Goal: Navigation & Orientation: Understand site structure

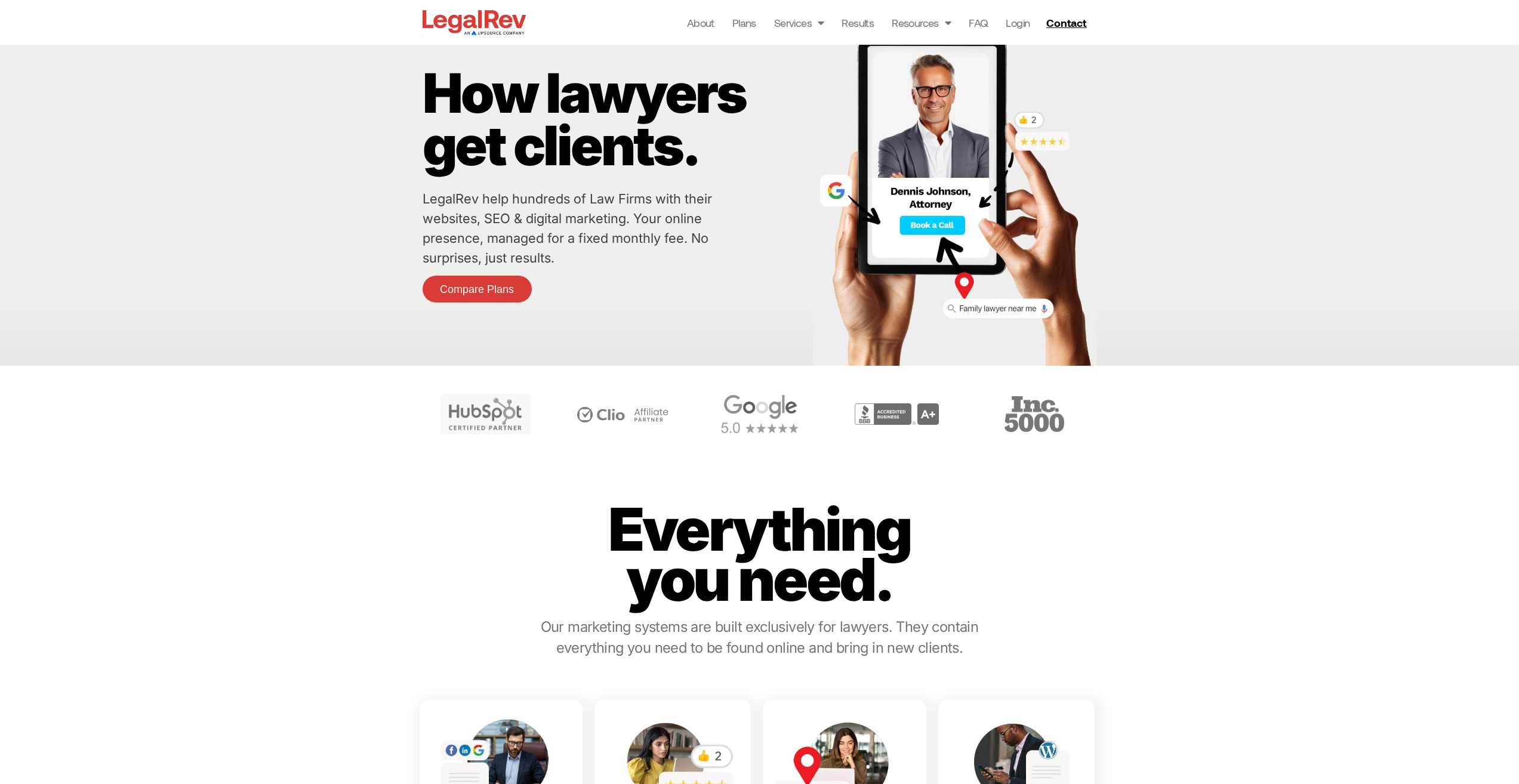
scroll to position [60, 0]
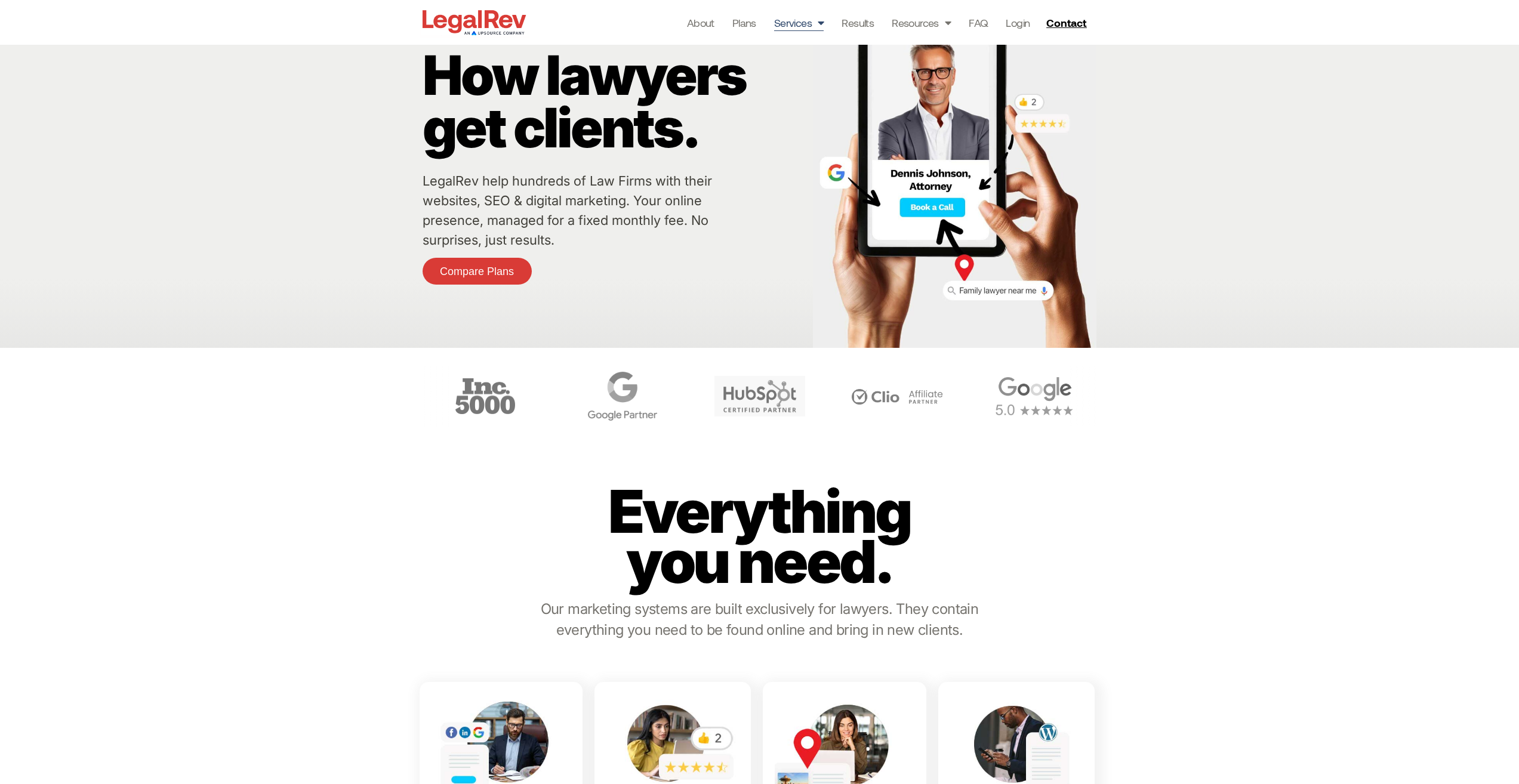
click at [792, 23] on link "Services" at bounding box center [799, 23] width 50 height 17
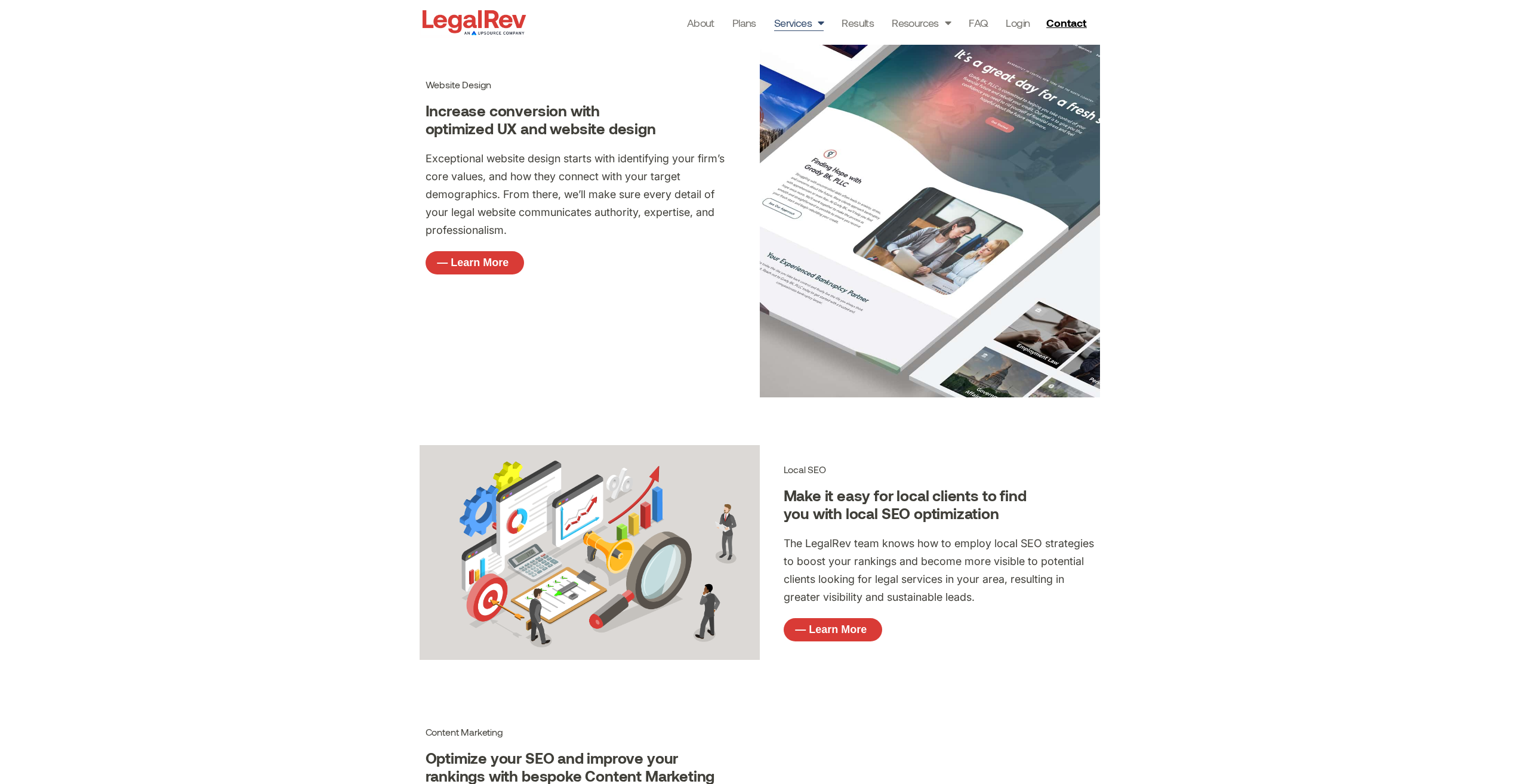
scroll to position [836, 0]
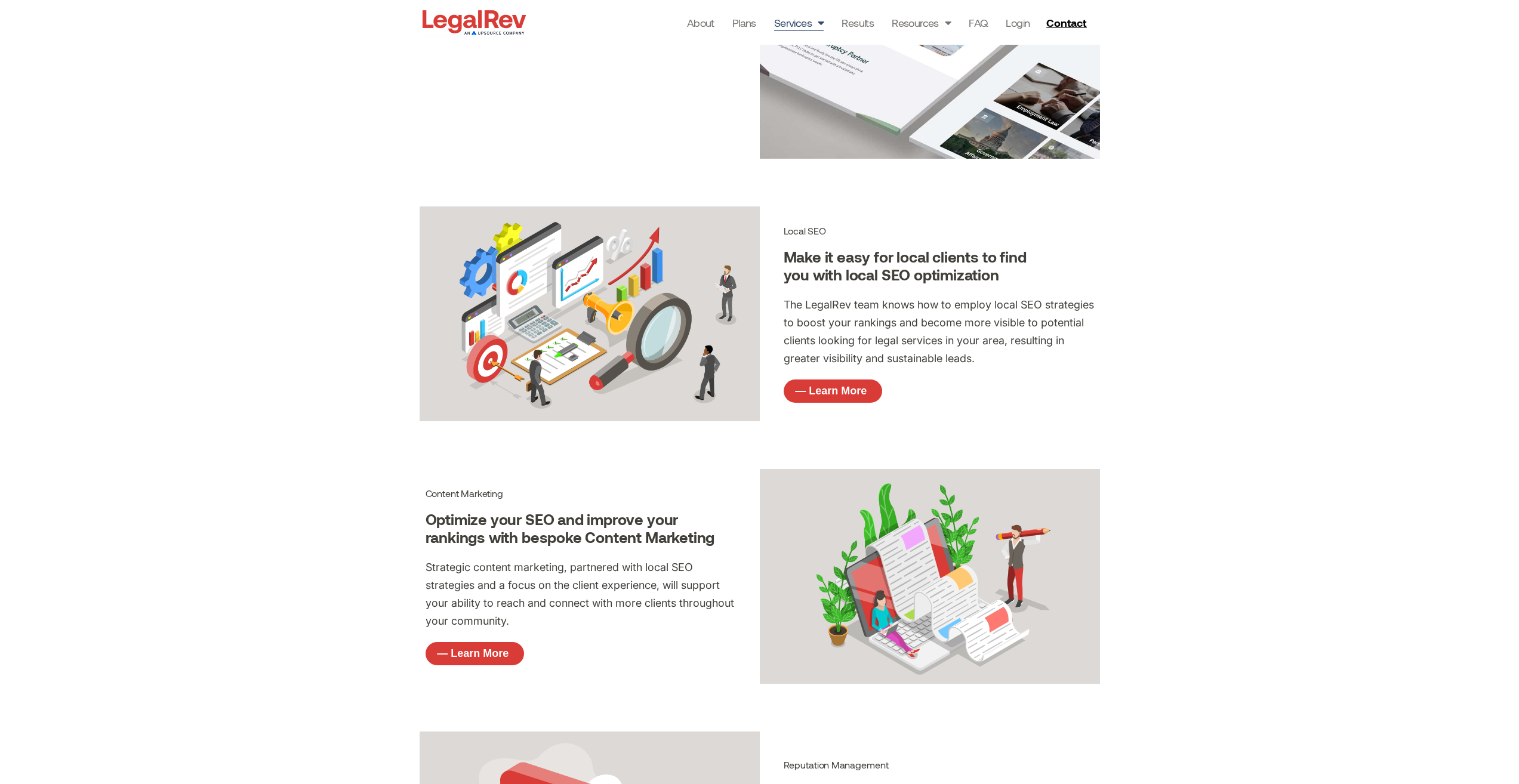
click at [475, 33] on img at bounding box center [474, 23] width 109 height 31
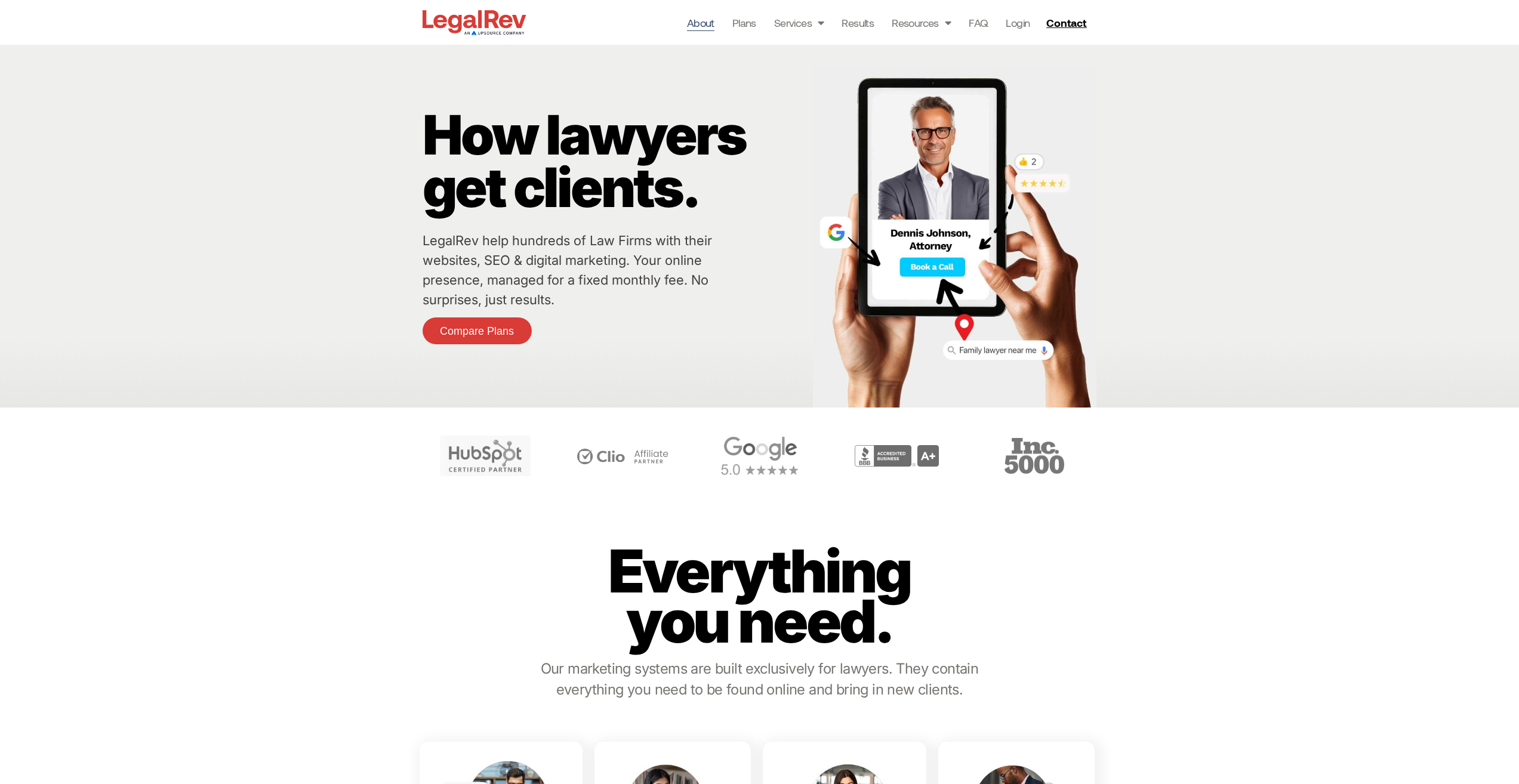
click at [711, 24] on link "About" at bounding box center [701, 23] width 27 height 17
